Goal: Task Accomplishment & Management: Manage account settings

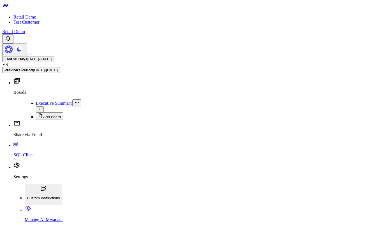
scroll to position [232, 0]
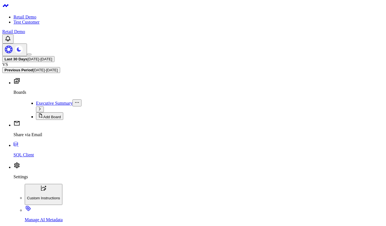
scroll to position [135, 0]
drag, startPoint x: 377, startPoint y: 24, endPoint x: 379, endPoint y: 22, distance: 2.9
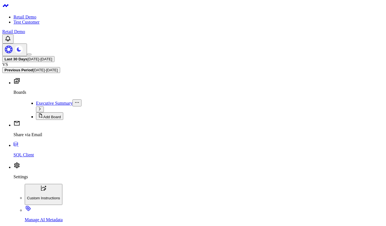
scroll to position [141, 0]
